Goal: Information Seeking & Learning: Learn about a topic

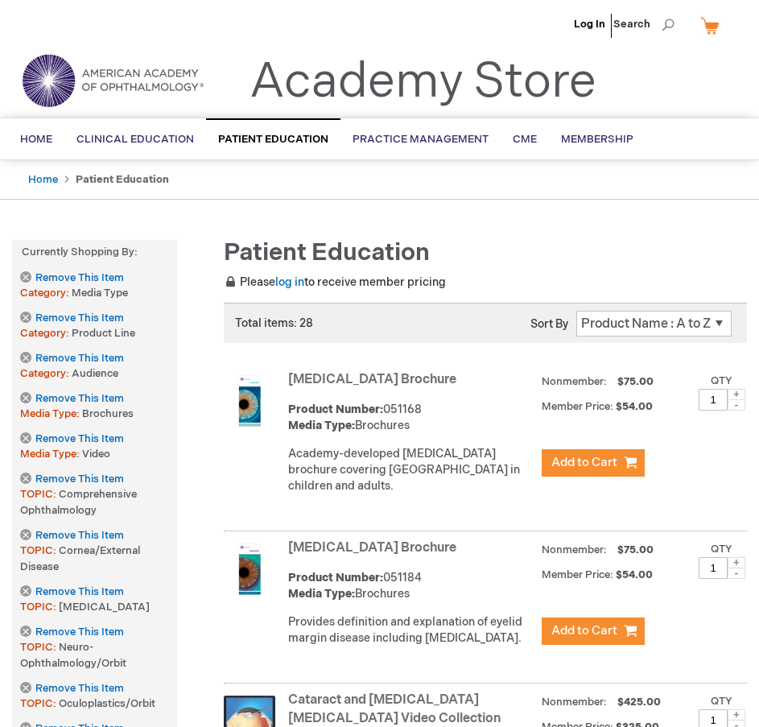
click at [695, 328] on select "Position Product Name : A to Z Product Name : Z to A Price : Low to High Price …" at bounding box center [653, 324] width 155 height 26
select select "price"
click at [576, 311] on select "Position Product Name : A to Z Product Name : Z to A Price : Low to High Price …" at bounding box center [653, 324] width 155 height 26
